Goal: Browse casually

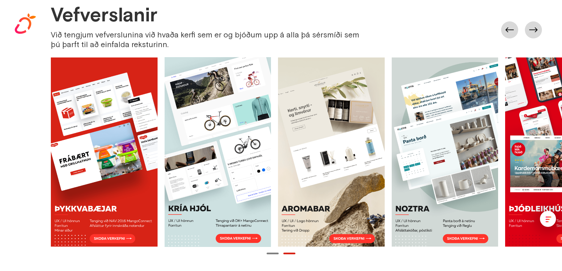
scroll to position [369, 0]
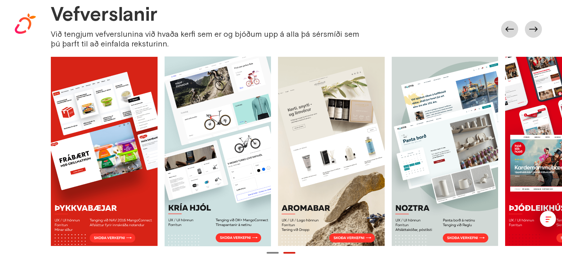
click at [533, 33] on div "Showreel Verkefni [PERSON_NAME] Samband Íslenska English" at bounding box center [281, 18] width 562 height 36
click at [532, 31] on div "Showreel Verkefni [PERSON_NAME] Samband Íslenska English" at bounding box center [281, 18] width 562 height 36
click at [507, 29] on div "Showreel Verkefni [PERSON_NAME] Samband Íslenska English" at bounding box center [281, 18] width 562 height 36
drag, startPoint x: 532, startPoint y: 31, endPoint x: 475, endPoint y: 33, distance: 57.5
click at [532, 31] on div "Showreel Verkefni [PERSON_NAME] Samband Íslenska English" at bounding box center [281, 18] width 562 height 36
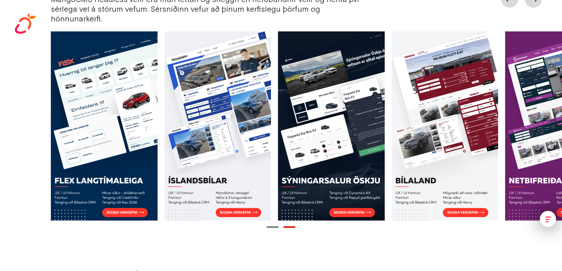
scroll to position [715, 0]
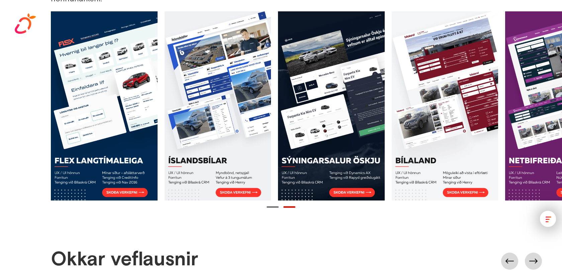
drag, startPoint x: 369, startPoint y: 84, endPoint x: 365, endPoint y: 82, distance: 4.3
click at [369, 84] on link at bounding box center [331, 105] width 107 height 189
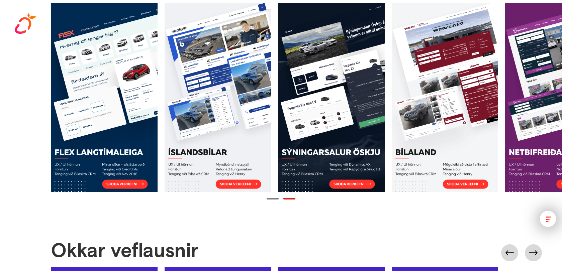
click at [351, 177] on link at bounding box center [331, 97] width 107 height 189
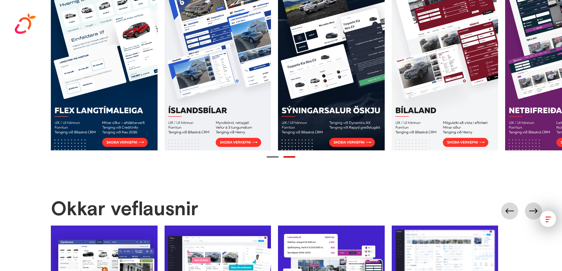
scroll to position [769, 0]
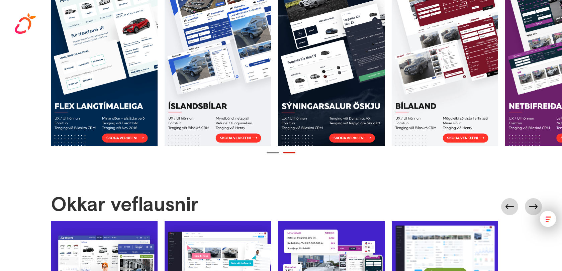
click at [354, 130] on link at bounding box center [331, 51] width 107 height 189
